Goal: Task Accomplishment & Management: Manage account settings

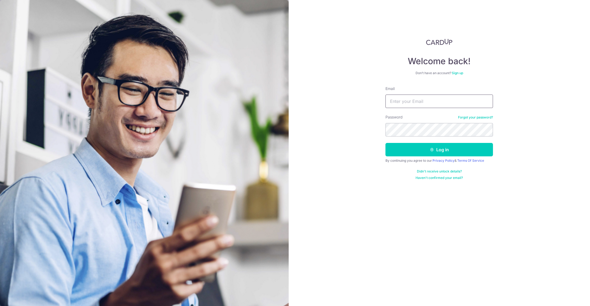
click at [411, 103] on input "Email" at bounding box center [440, 101] width 108 height 13
type input "candice.seet@gmail.com"
click at [430, 152] on button "Log in" at bounding box center [440, 149] width 108 height 13
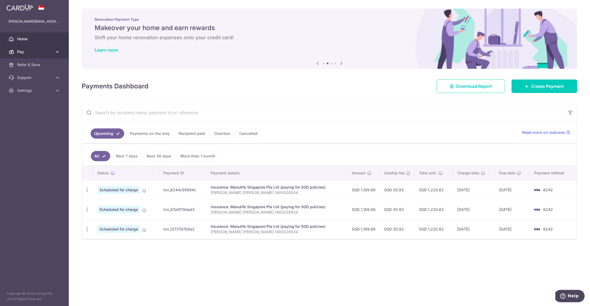
click at [22, 54] on span "Pay" at bounding box center [34, 51] width 35 height 5
click at [26, 63] on span "Payments" at bounding box center [34, 64] width 35 height 5
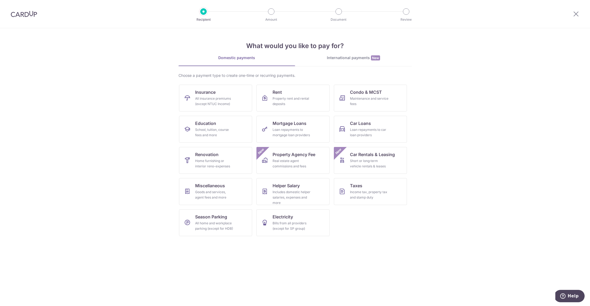
click at [23, 13] on img at bounding box center [24, 14] width 26 height 6
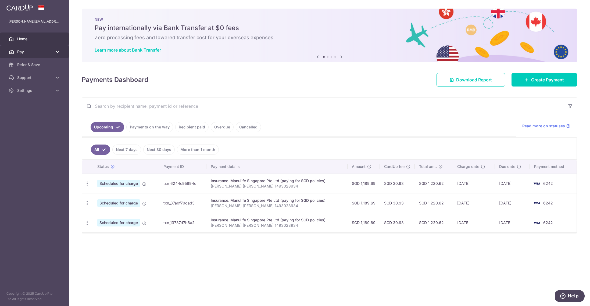
click at [59, 52] on icon at bounding box center [57, 51] width 5 height 5
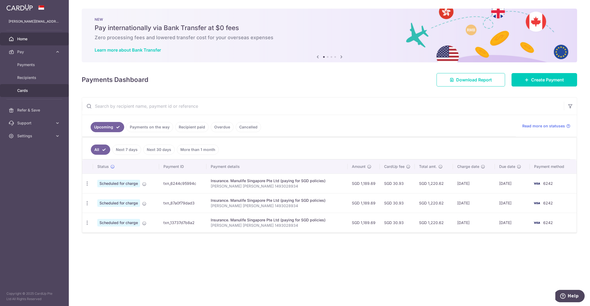
click at [24, 88] on link "Cards" at bounding box center [34, 90] width 69 height 13
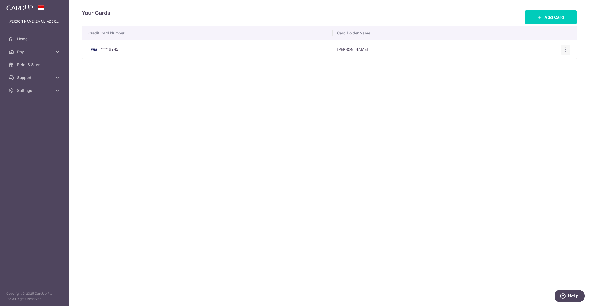
click at [565, 48] on icon "button" at bounding box center [566, 50] width 6 height 6
click at [536, 65] on span "View/Edit" at bounding box center [547, 64] width 37 height 6
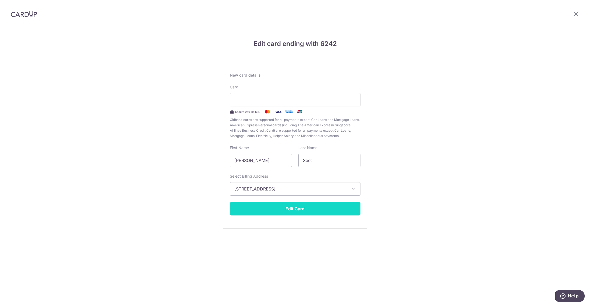
click at [292, 210] on button "Edit Card" at bounding box center [295, 208] width 131 height 13
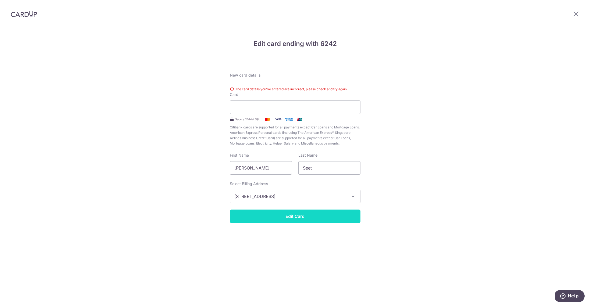
click at [302, 216] on button "Edit Card" at bounding box center [295, 216] width 131 height 13
click at [19, 13] on img at bounding box center [24, 14] width 26 height 6
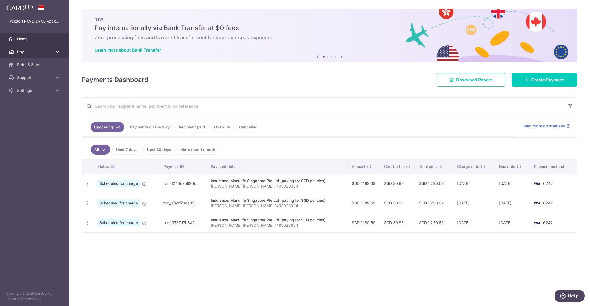
click at [58, 53] on icon at bounding box center [57, 51] width 5 height 5
click at [386, 123] on ul "Upcoming Payments on the way Recipient paid Overdue Cancelled" at bounding box center [299, 126] width 434 height 22
click at [28, 65] on span "Payments" at bounding box center [34, 64] width 35 height 5
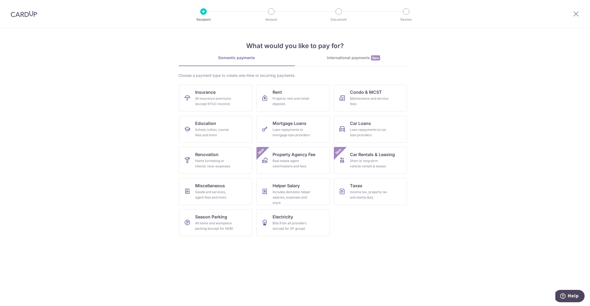
click at [17, 15] on img at bounding box center [24, 14] width 26 height 6
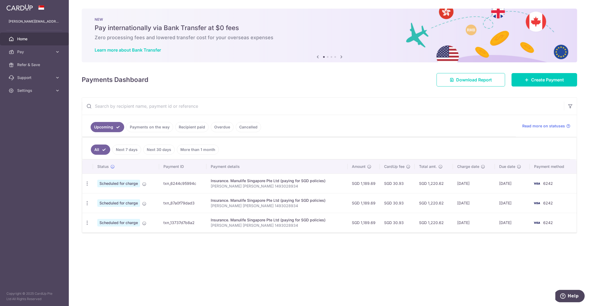
click at [134, 184] on span "Scheduled for charge" at bounding box center [118, 184] width 43 height 8
click at [89, 182] on icon "button" at bounding box center [87, 184] width 6 height 6
click at [116, 200] on span "Update payment" at bounding box center [116, 198] width 37 height 6
radio input "true"
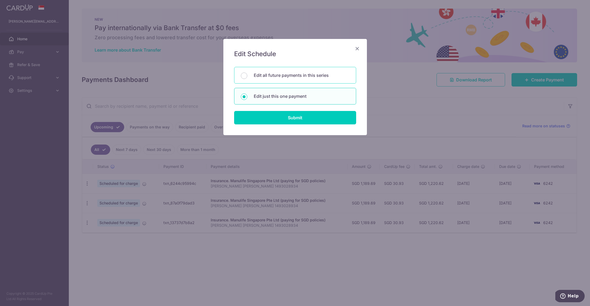
click at [302, 82] on div "Edit all future payments in this series" at bounding box center [295, 75] width 122 height 17
radio input "true"
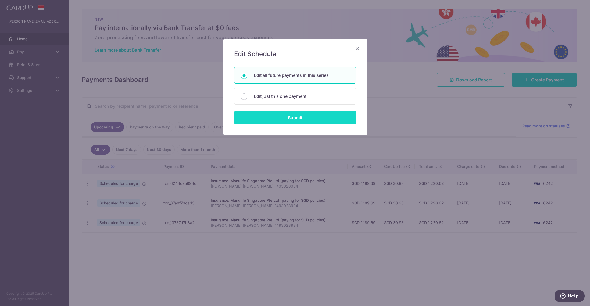
click at [300, 119] on input "Submit" at bounding box center [295, 117] width 122 height 13
radio input "true"
type input "1,189.69"
type input "[PERSON_NAME] [PERSON_NAME] 1493028934"
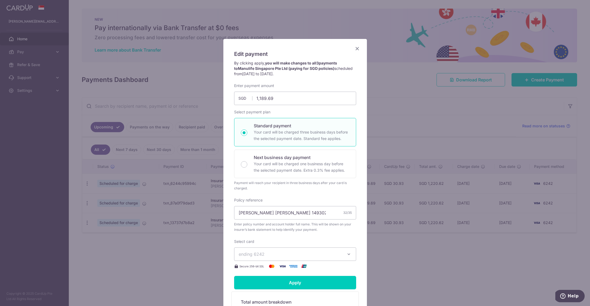
click at [265, 258] on button "ending 6242" at bounding box center [295, 254] width 122 height 13
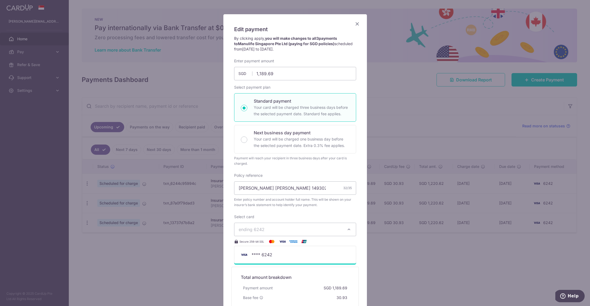
scroll to position [33, 0]
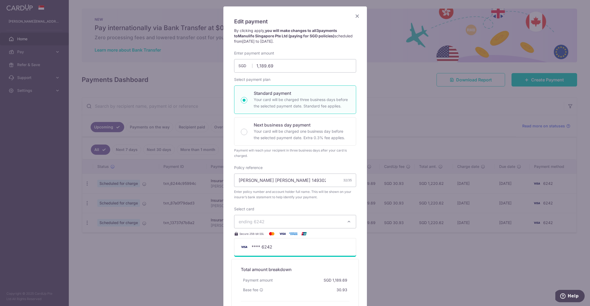
click at [424, 263] on div "Edit payment By clicking apply, you will make changes to all 3 payments to Manu…" at bounding box center [295, 153] width 590 height 306
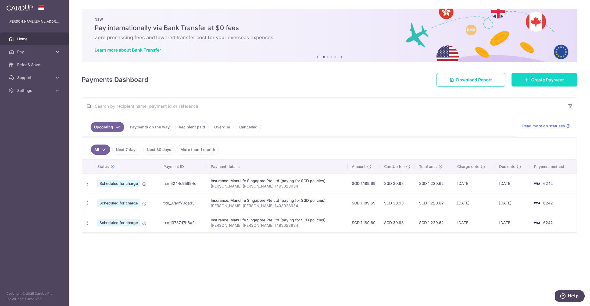
click at [543, 82] on span "Create Payment" at bounding box center [547, 80] width 33 height 6
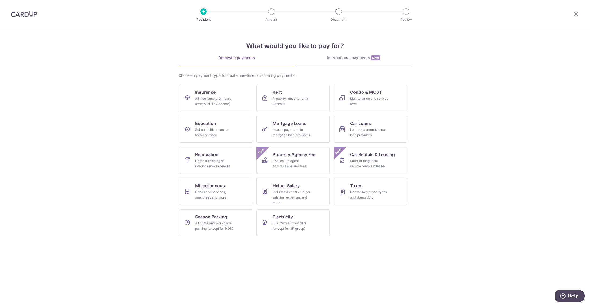
click at [21, 11] on img at bounding box center [24, 14] width 26 height 6
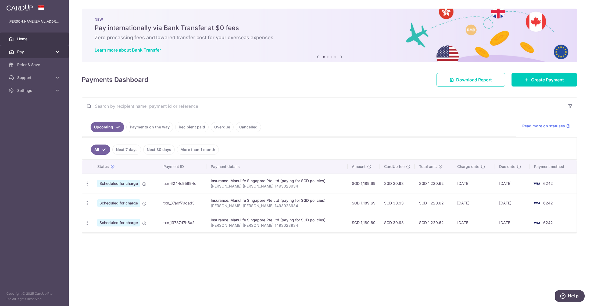
click at [61, 53] on link "Pay" at bounding box center [34, 51] width 69 height 13
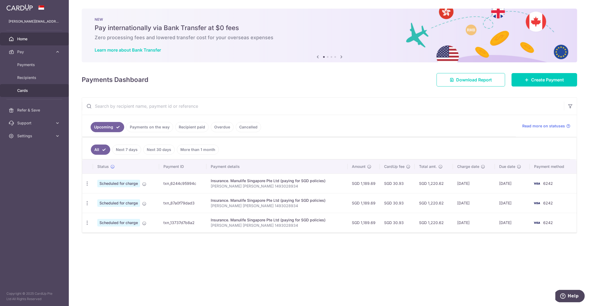
click at [21, 88] on span "Cards" at bounding box center [34, 90] width 35 height 5
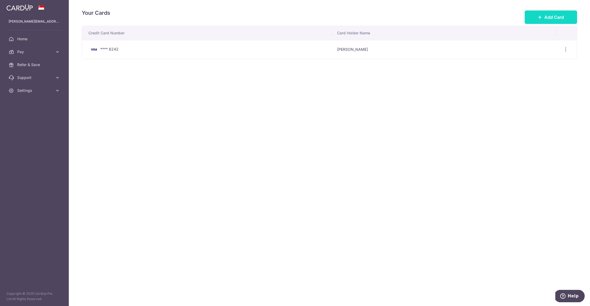
click at [548, 19] on span "Add Card" at bounding box center [554, 17] width 20 height 6
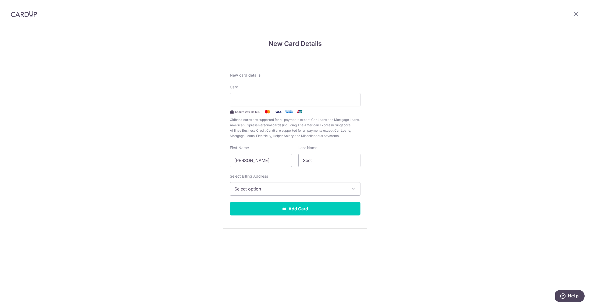
click at [276, 194] on button "Select option" at bounding box center [295, 188] width 131 height 13
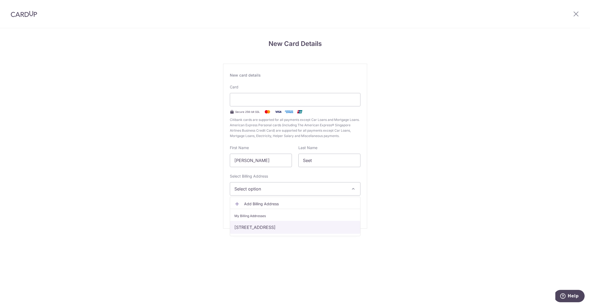
click at [270, 224] on link "[STREET_ADDRESS]" at bounding box center [295, 227] width 130 height 13
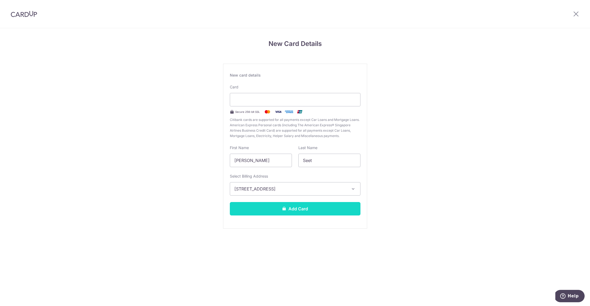
click at [273, 211] on button "Add Card" at bounding box center [295, 208] width 131 height 13
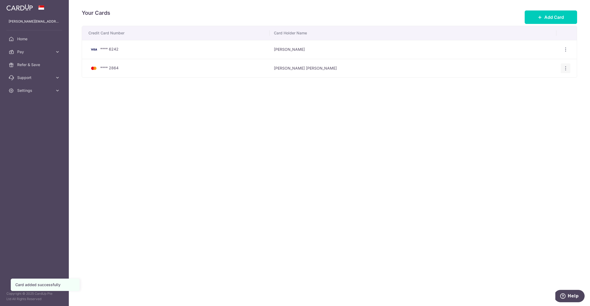
click at [566, 67] on icon "button" at bounding box center [566, 69] width 6 height 6
click at [527, 83] on link "View/Edit" at bounding box center [542, 83] width 56 height 13
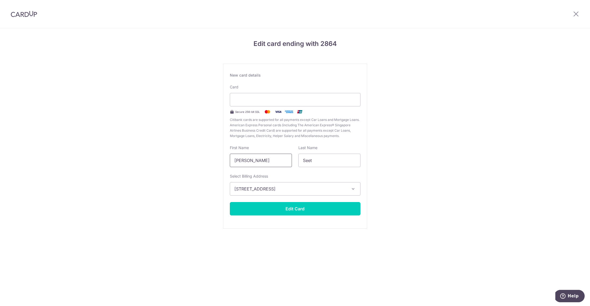
click at [253, 160] on input "Candice Yvette Siew Yan" at bounding box center [261, 160] width 62 height 13
drag, startPoint x: 253, startPoint y: 161, endPoint x: 320, endPoint y: 165, distance: 67.3
click at [320, 165] on div "First Name Candice Yvette Siew Yan Last Name Seet" at bounding box center [295, 156] width 137 height 22
type input "Candice"
click at [308, 207] on button "Edit Card" at bounding box center [295, 208] width 131 height 13
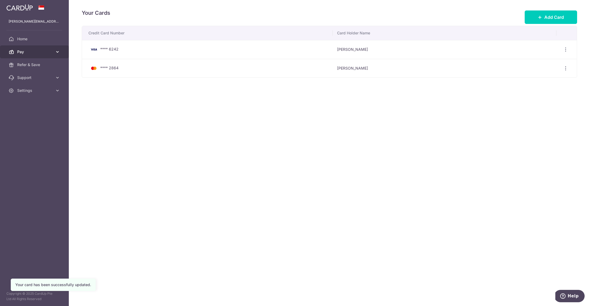
click at [23, 53] on span "Pay" at bounding box center [34, 51] width 35 height 5
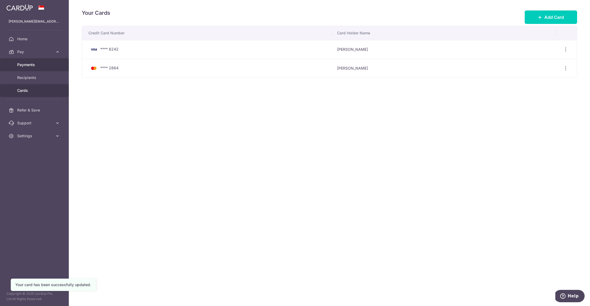
click at [27, 66] on span "Payments" at bounding box center [34, 64] width 35 height 5
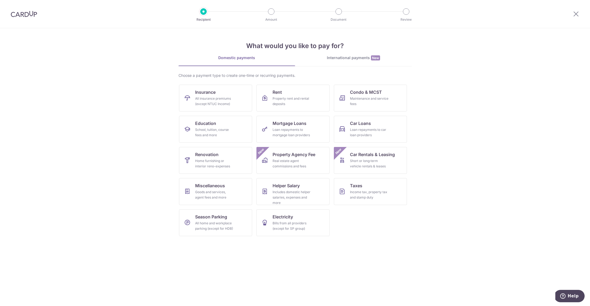
click at [206, 20] on p "Recipient" at bounding box center [204, 19] width 40 height 5
click at [27, 15] on img at bounding box center [24, 14] width 26 height 6
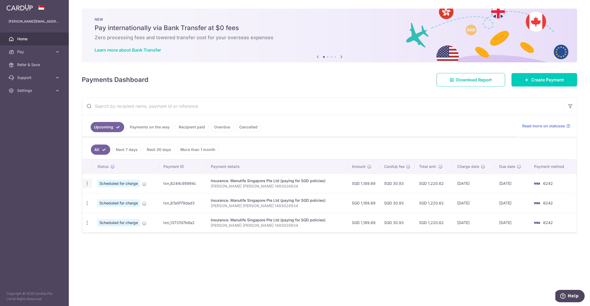
click at [87, 182] on icon "button" at bounding box center [87, 184] width 6 height 6
click at [110, 199] on span "Update payment" at bounding box center [116, 198] width 37 height 6
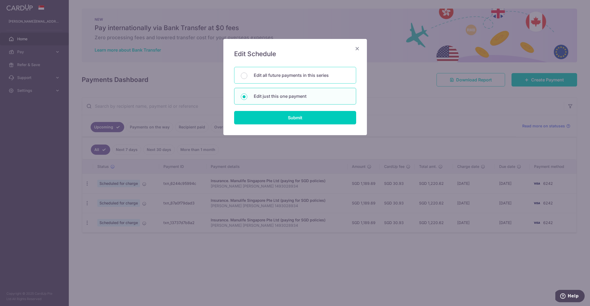
click at [278, 73] on p "Edit all future payments in this series" at bounding box center [302, 75] width 96 height 6
click at [247, 73] on input "Edit all future payments in this series" at bounding box center [244, 76] width 6 height 6
radio input "true"
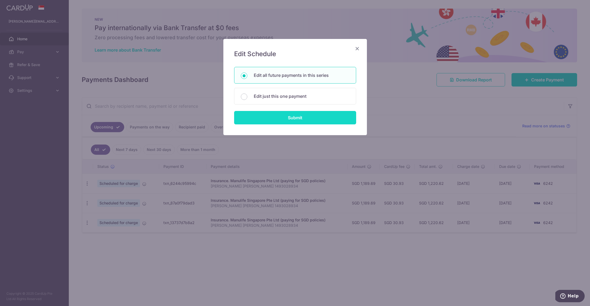
click at [283, 118] on input "Submit" at bounding box center [295, 117] width 122 height 13
radio input "true"
type input "1,189.69"
type input "[PERSON_NAME] [PERSON_NAME] 1493028934"
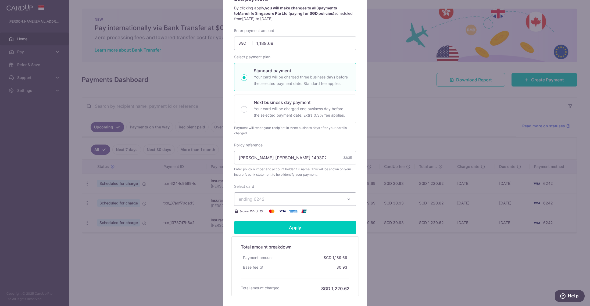
scroll to position [54, 0]
click at [272, 198] on span "ending 6242" at bounding box center [290, 200] width 103 height 6
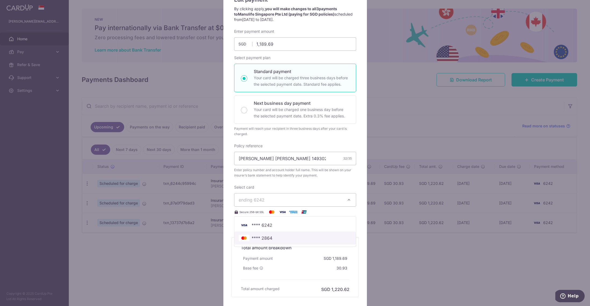
click at [266, 236] on span "**** 2864" at bounding box center [262, 238] width 21 height 6
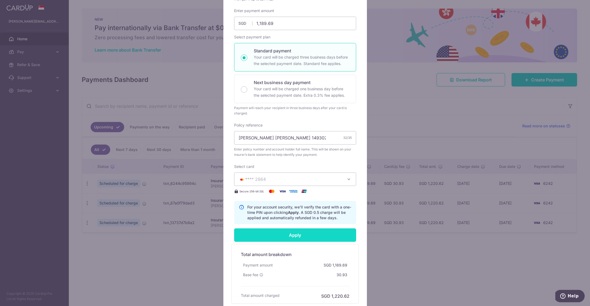
scroll to position [76, 0]
click at [301, 237] on input "Apply" at bounding box center [295, 233] width 122 height 13
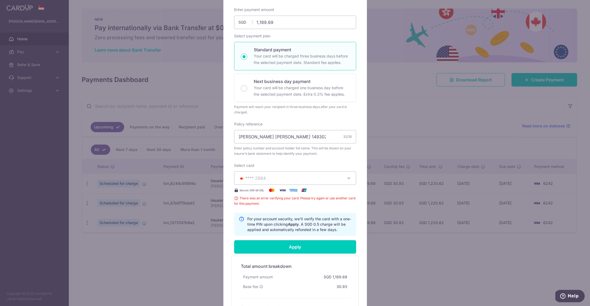
click at [254, 177] on span "**** 2864" at bounding box center [255, 178] width 21 height 5
click at [257, 229] on span "**** 2864" at bounding box center [262, 229] width 21 height 6
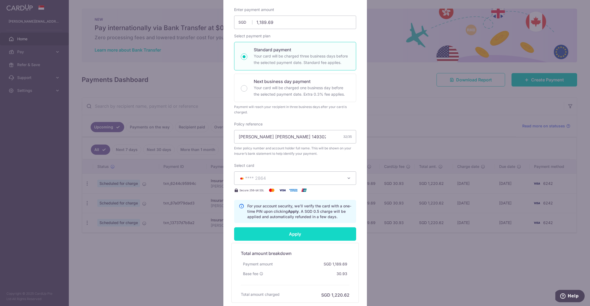
click at [288, 233] on input "Apply" at bounding box center [295, 233] width 122 height 13
type input "Successfully Applied"
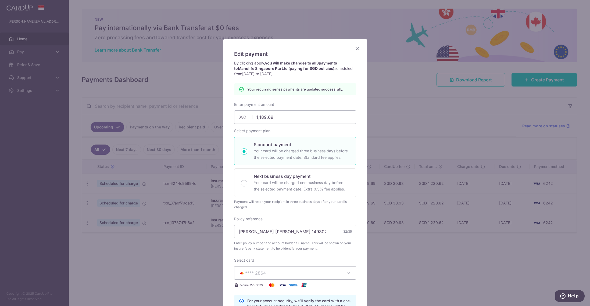
scroll to position [0, 0]
click at [357, 49] on icon "Close" at bounding box center [357, 48] width 6 height 7
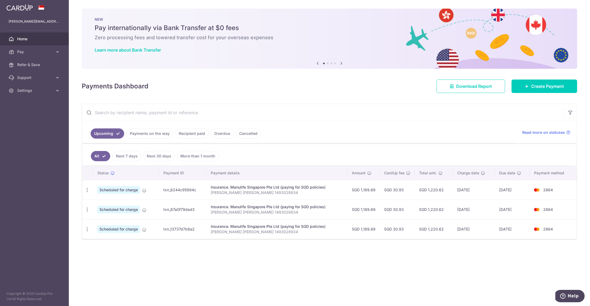
click at [266, 231] on p "Candice Seet Siew Yan 1493028934" at bounding box center [277, 231] width 133 height 5
click at [233, 230] on p "Candice Seet Siew Yan 1493028934" at bounding box center [277, 231] width 133 height 5
click at [164, 225] on td "txn_13737d7b8a2" at bounding box center [182, 229] width 47 height 20
click at [108, 234] on td "Scheduled for charge" at bounding box center [126, 229] width 66 height 20
click at [109, 230] on span "Scheduled for charge" at bounding box center [118, 230] width 43 height 8
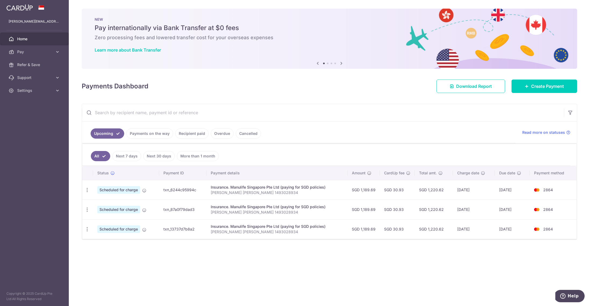
click at [566, 226] on td "2864" at bounding box center [553, 229] width 47 height 20
click at [525, 225] on td "01/12/2025" at bounding box center [512, 229] width 35 height 20
click at [499, 226] on td "01/12/2025" at bounding box center [512, 229] width 35 height 20
click at [225, 220] on td "Insurance. Manulife Singapore Pte Ltd (paying for SGD policies) Candice Seet Si…" at bounding box center [276, 229] width 141 height 20
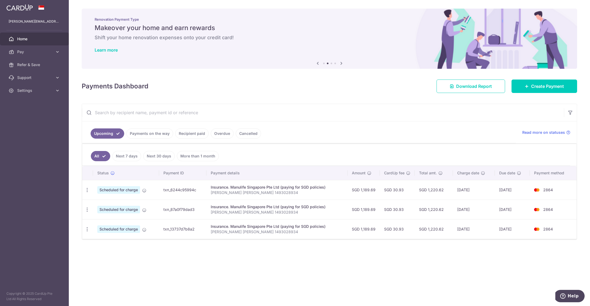
click at [106, 230] on span "Scheduled for charge" at bounding box center [118, 230] width 43 height 8
click at [87, 230] on icon "button" at bounding box center [87, 230] width 6 height 6
click at [115, 246] on span "Update payment" at bounding box center [116, 244] width 37 height 6
radio input "true"
type input "1,189.69"
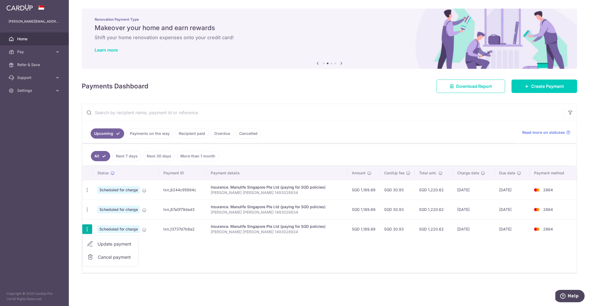
type input "01/12/2025"
type input "Candice Seet Siew Yan 1493028934"
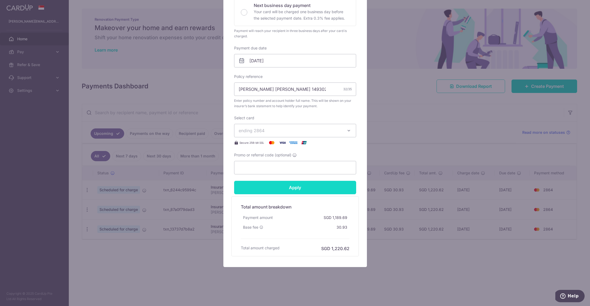
scroll to position [130, 0]
click at [413, 137] on div "Edit payment By clicking apply, you will make changes to all payments to Manuli…" at bounding box center [295, 153] width 590 height 306
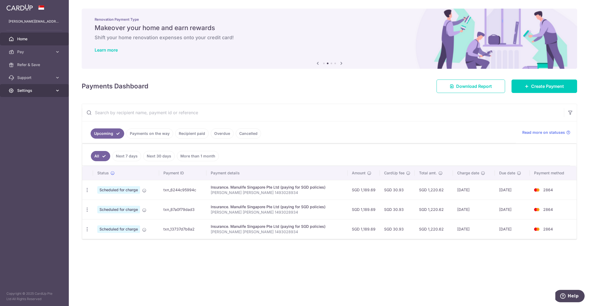
click at [59, 91] on icon at bounding box center [57, 90] width 5 height 5
click at [21, 117] on span "Logout" at bounding box center [34, 116] width 35 height 5
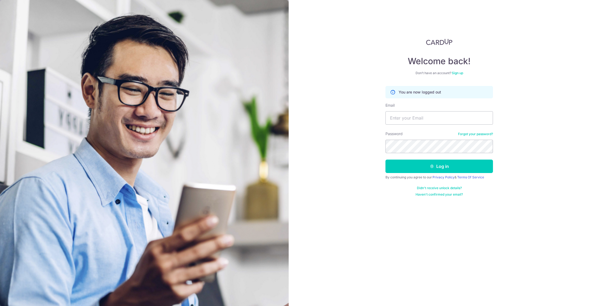
click at [327, 27] on div "Welcome back! Don’t have an account? Sign up You are now logged out Email Passw…" at bounding box center [440, 153] width 302 height 306
